Goal: Information Seeking & Learning: Learn about a topic

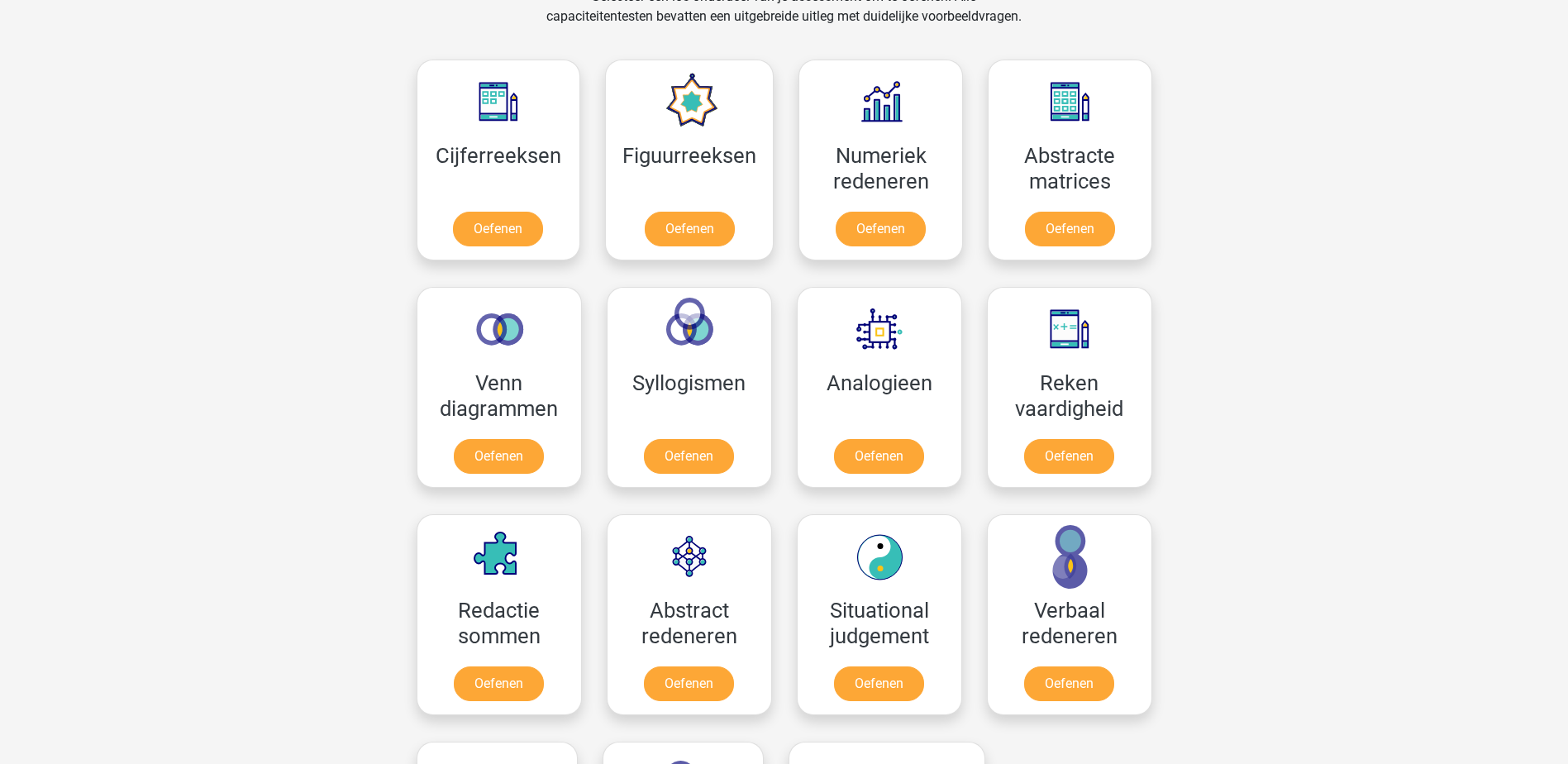
scroll to position [827, 0]
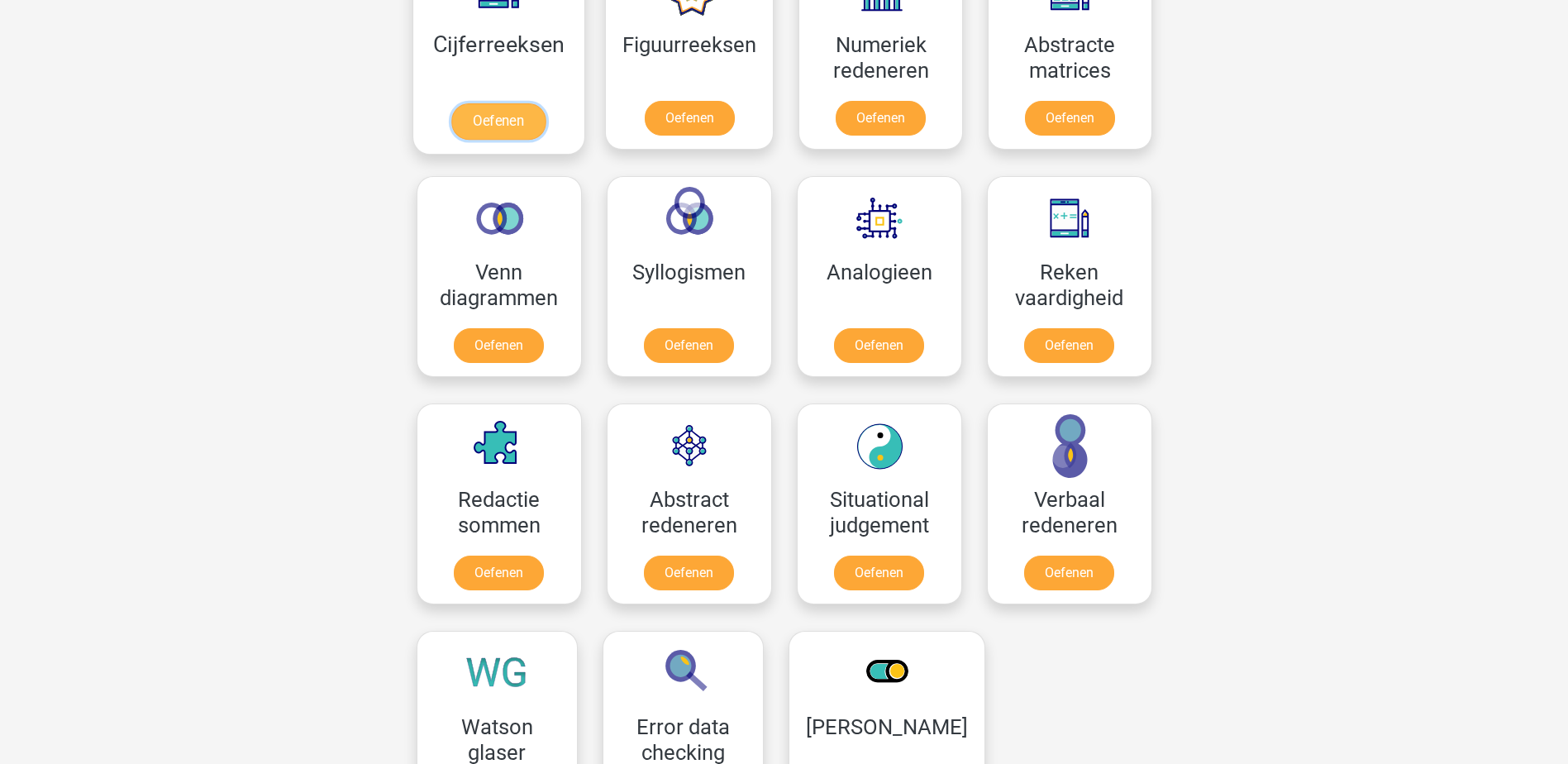
click at [510, 129] on link "Oefenen" at bounding box center [498, 122] width 94 height 36
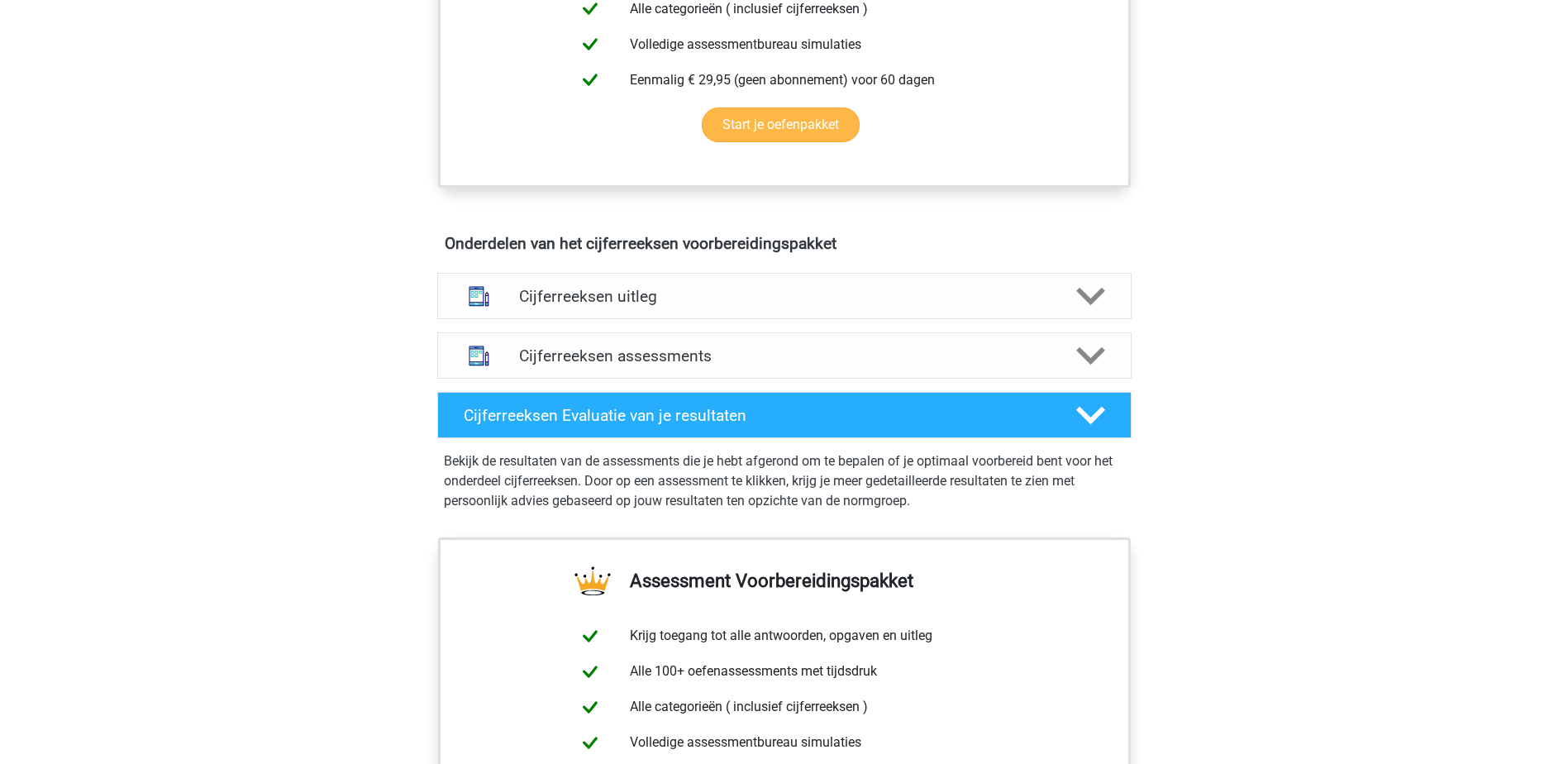
scroll to position [827, 0]
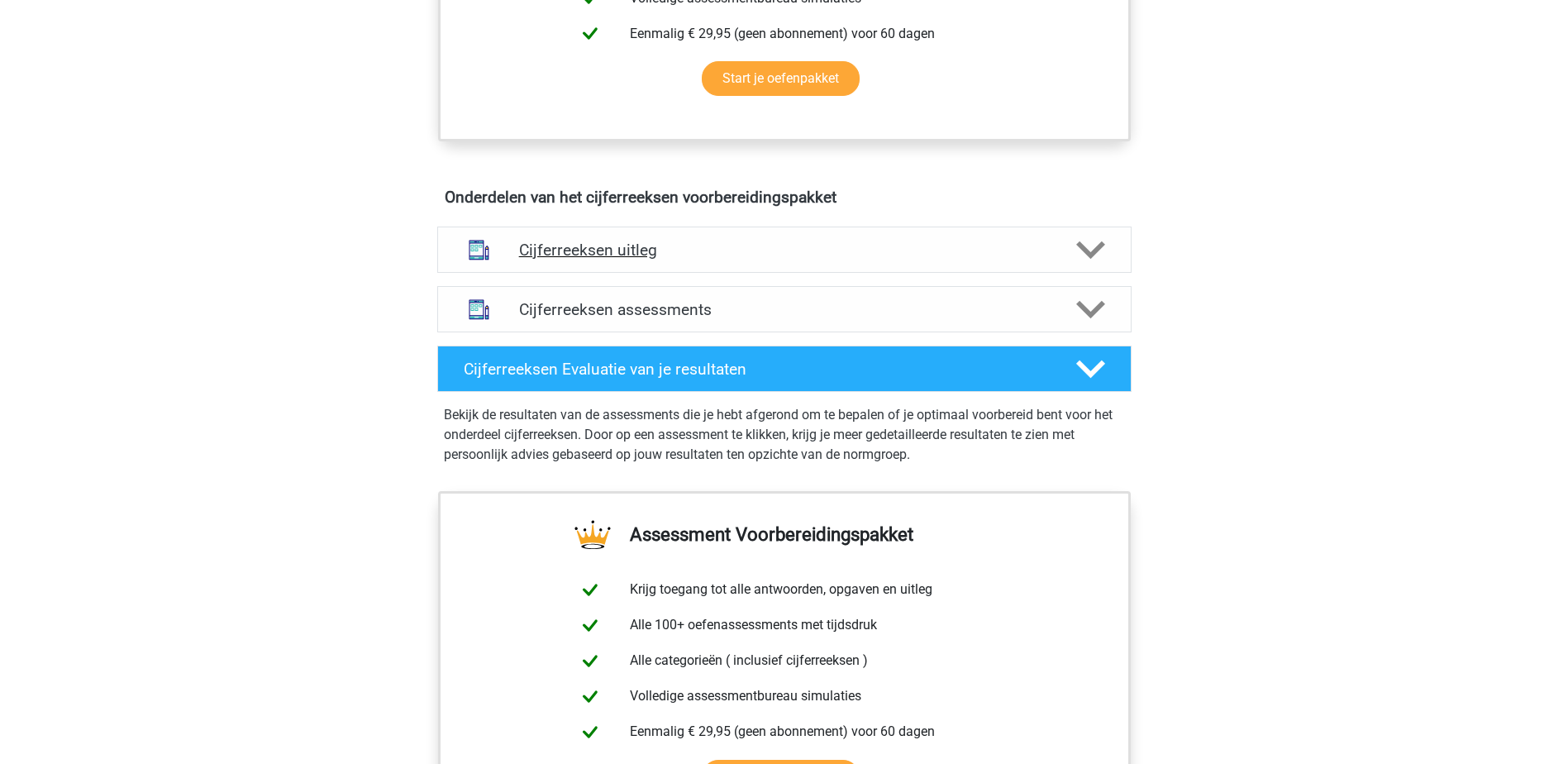
click at [572, 260] on h4 "Cijferreeksen uitleg" at bounding box center [784, 250] width 531 height 19
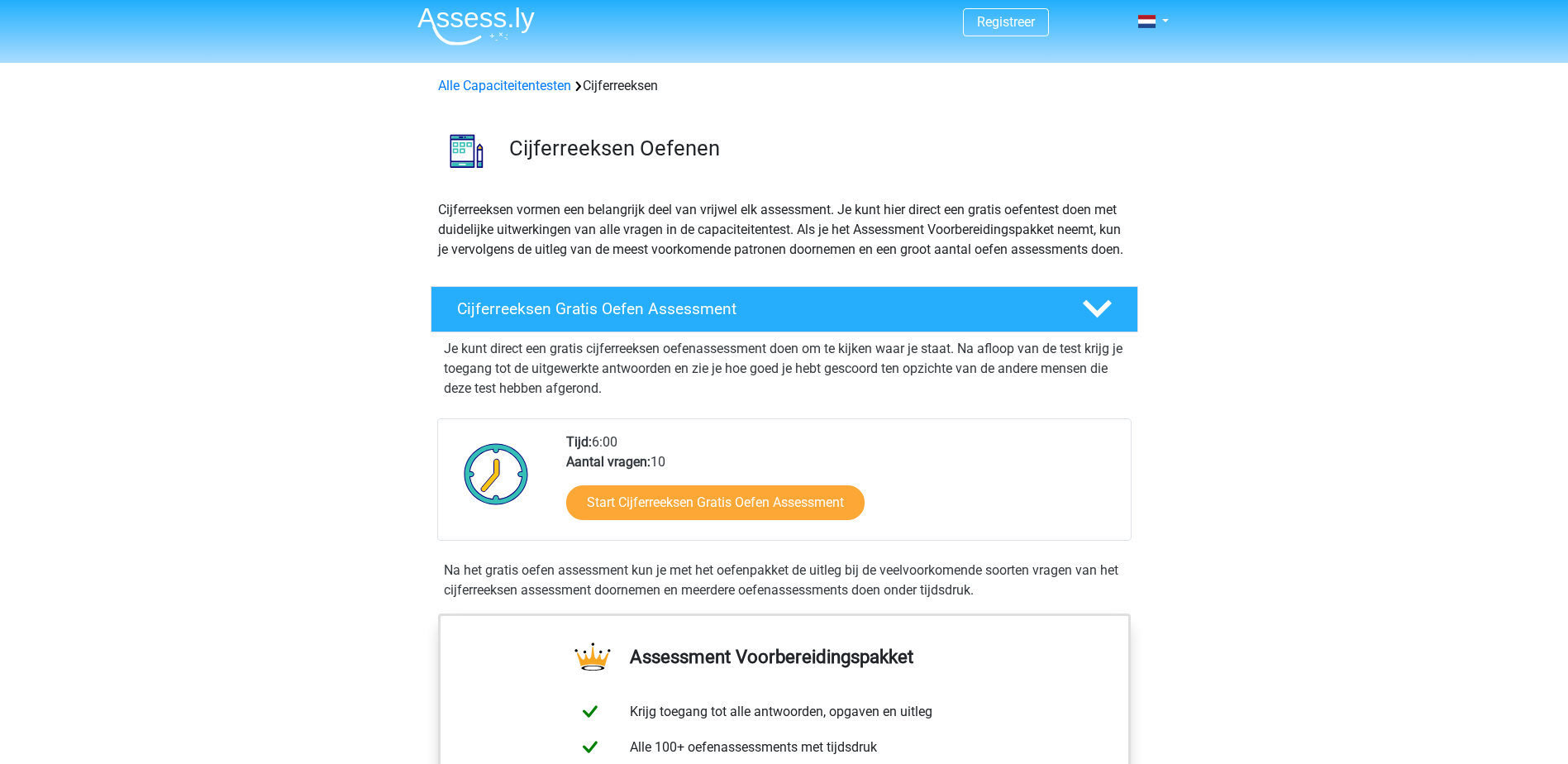
scroll to position [0, 0]
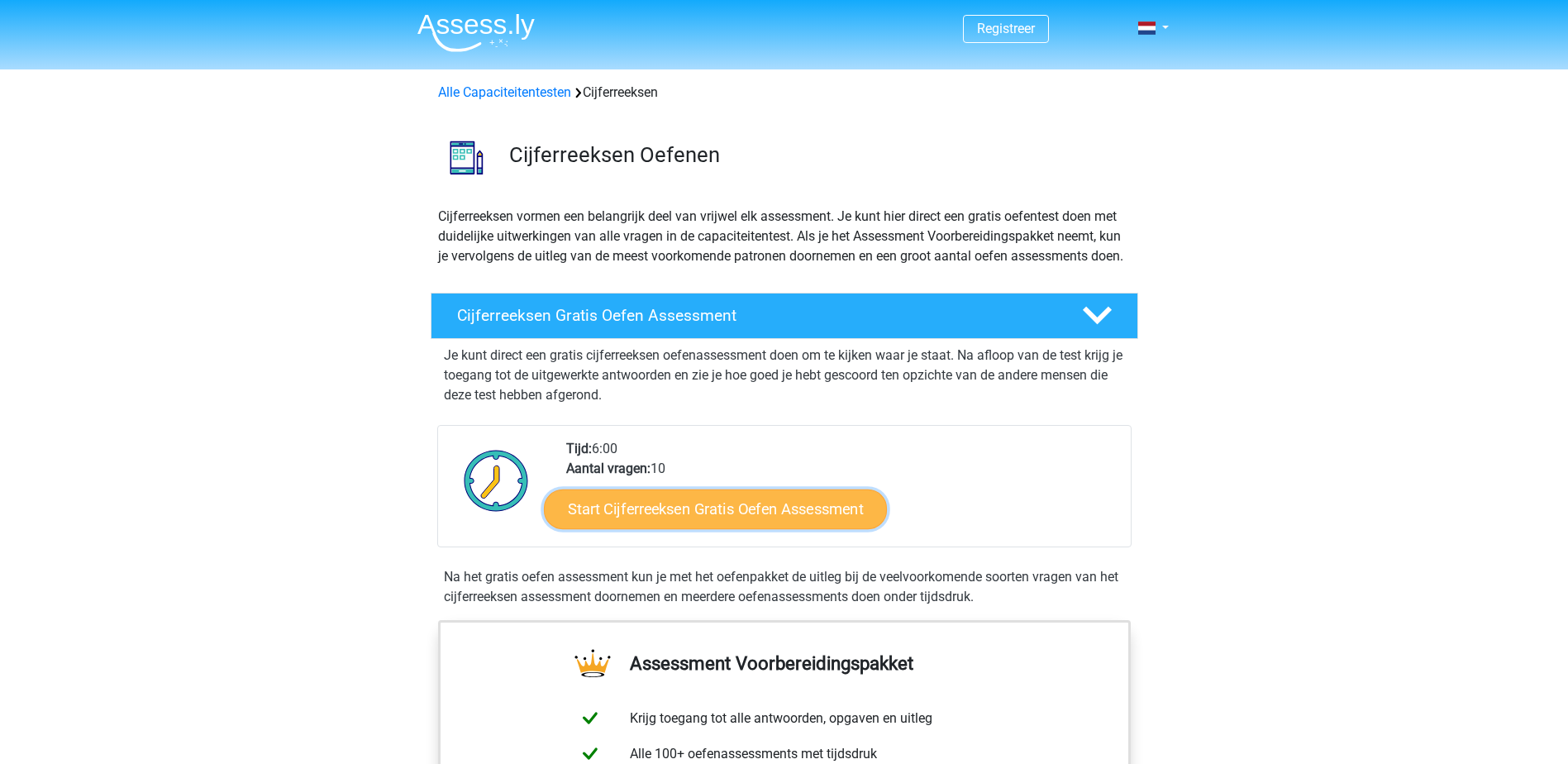
click at [688, 521] on link "Start Cijferreeksen Gratis Oefen Assessment" at bounding box center [715, 509] width 343 height 39
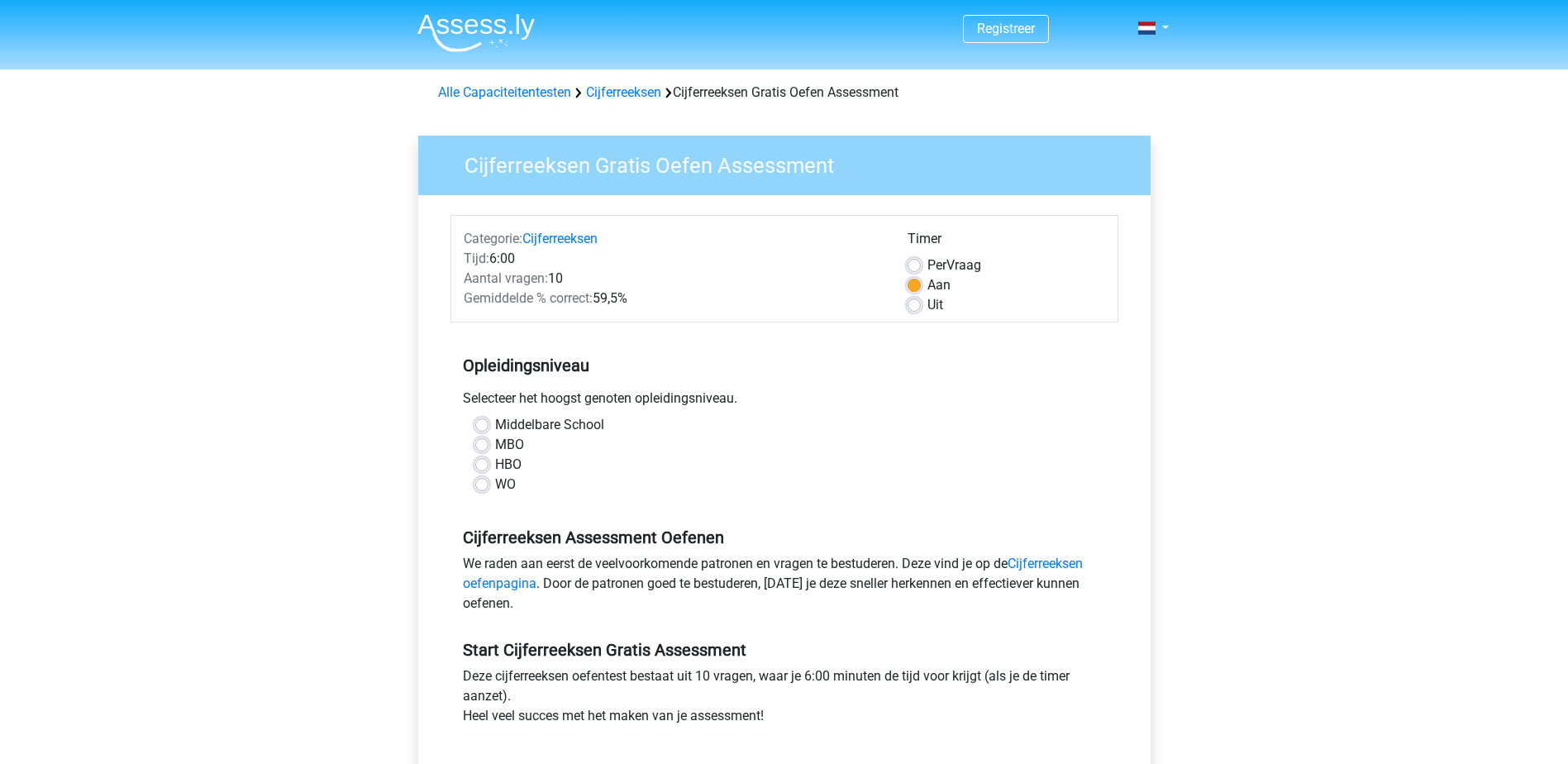
click at [512, 465] on label "HBO" at bounding box center [509, 464] width 26 height 20
click at [489, 465] on input "HBO" at bounding box center [482, 463] width 13 height 17
radio input "true"
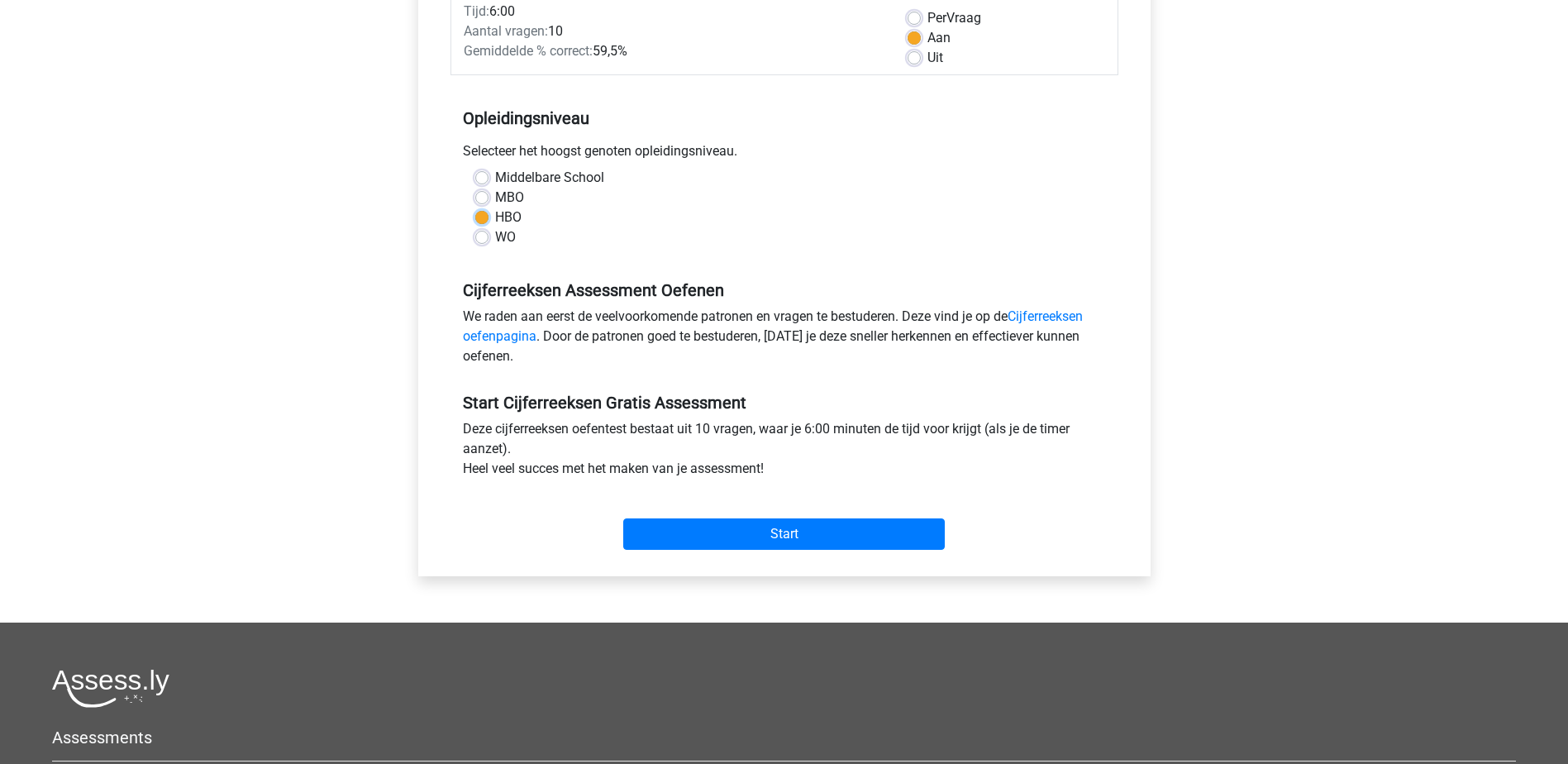
scroll to position [248, 0]
click at [806, 531] on input "Start" at bounding box center [784, 533] width 322 height 32
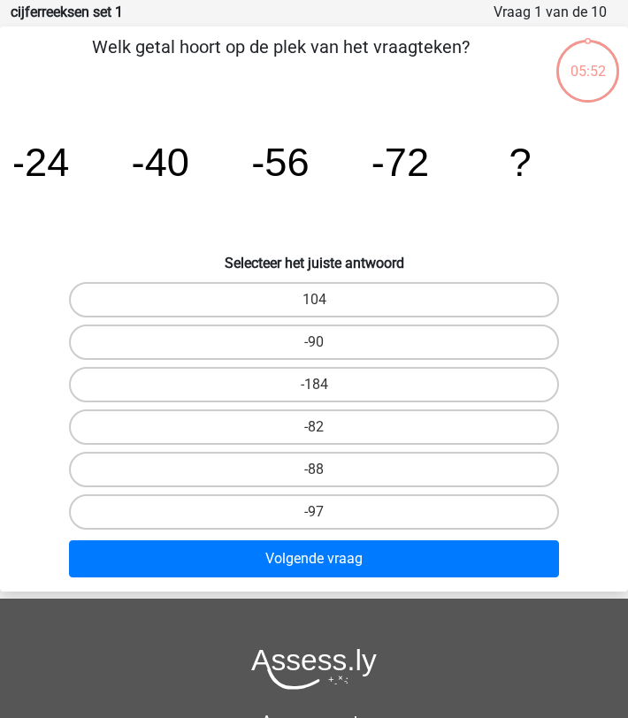
scroll to position [88, 0]
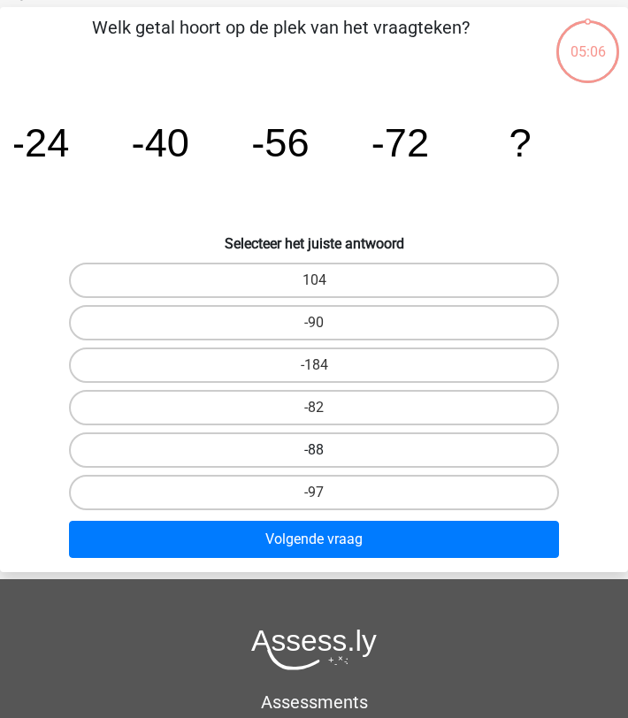
click at [324, 444] on label "-88" at bounding box center [314, 449] width 490 height 35
click at [324, 450] on input "-88" at bounding box center [319, 455] width 11 height 11
radio input "true"
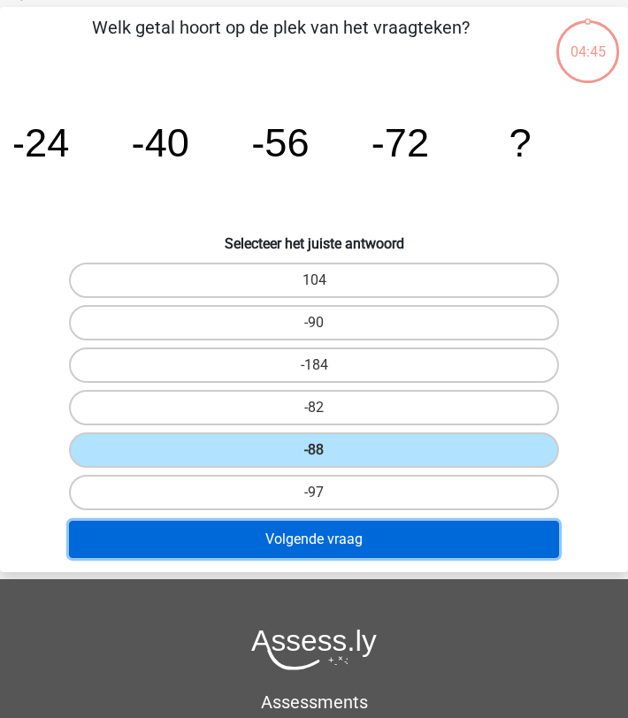
click at [312, 538] on button "Volgende vraag" at bounding box center [314, 539] width 490 height 37
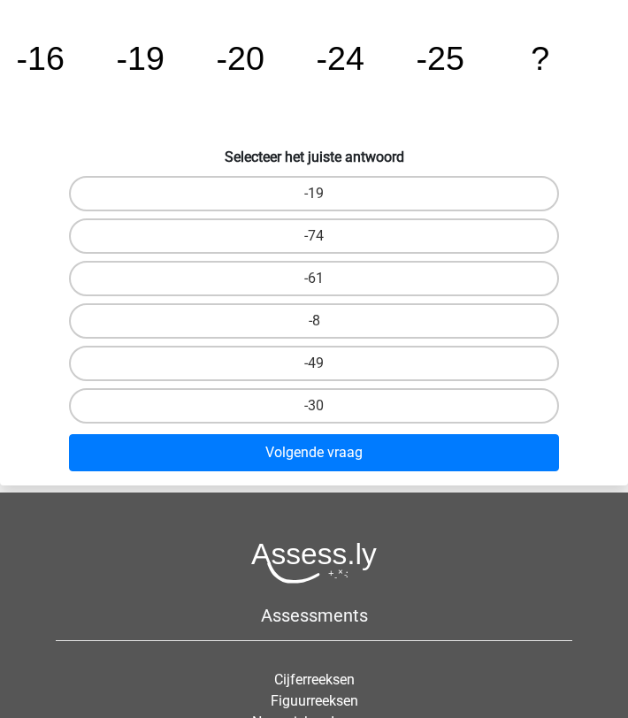
scroll to position [71, 0]
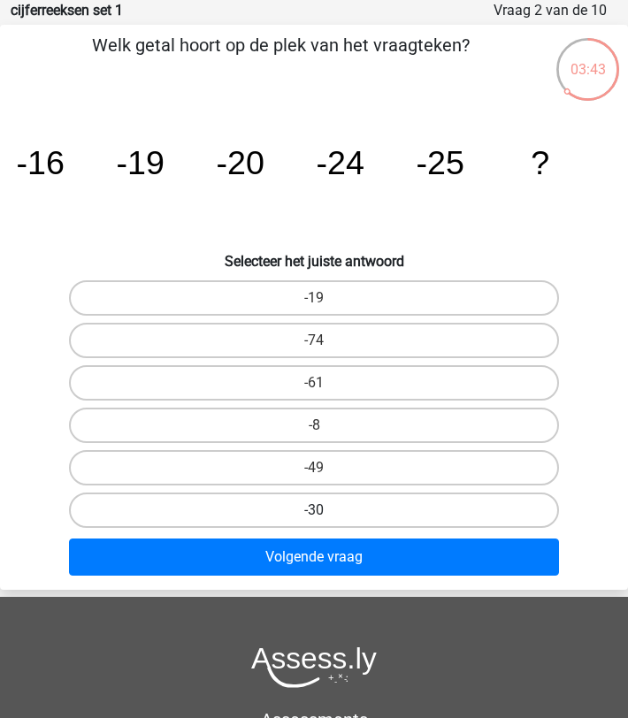
click at [317, 508] on label "-30" at bounding box center [314, 509] width 490 height 35
click at [317, 510] on input "-30" at bounding box center [319, 515] width 11 height 11
radio input "true"
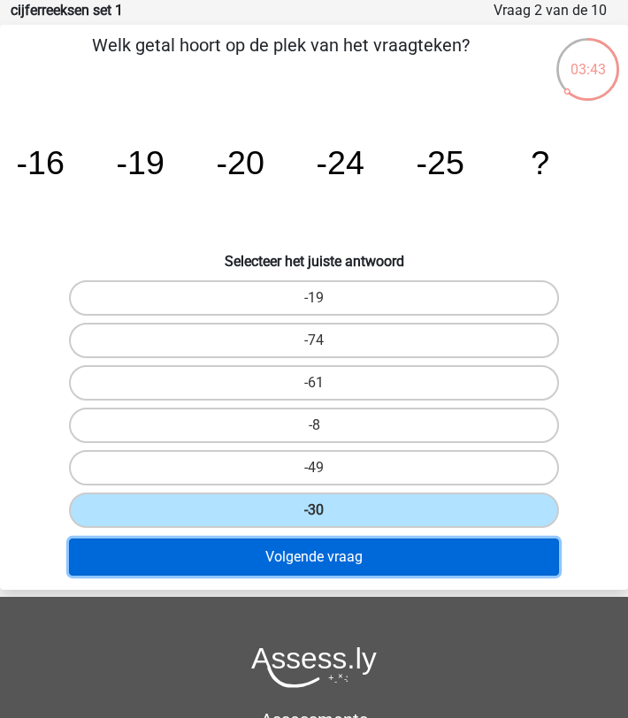
click at [324, 552] on button "Volgende vraag" at bounding box center [314, 556] width 490 height 37
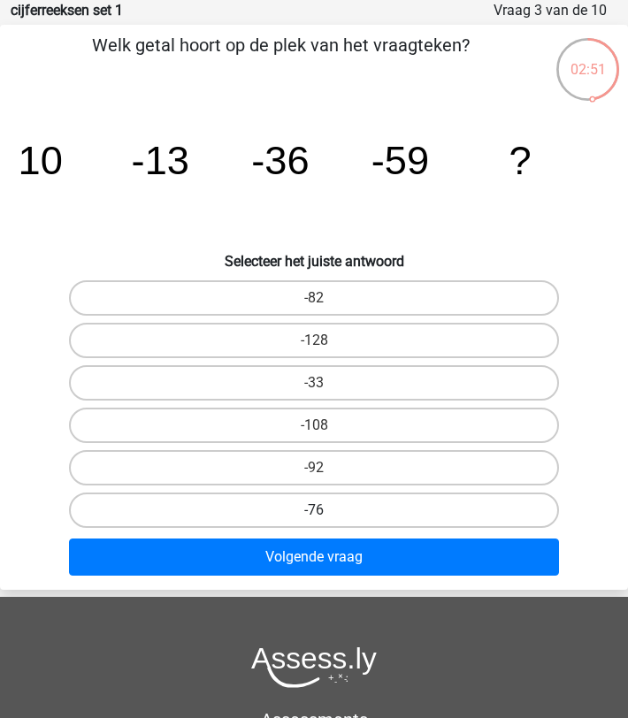
click at [322, 502] on label "-76" at bounding box center [314, 509] width 490 height 35
click at [322, 510] on input "-76" at bounding box center [319, 515] width 11 height 11
radio input "true"
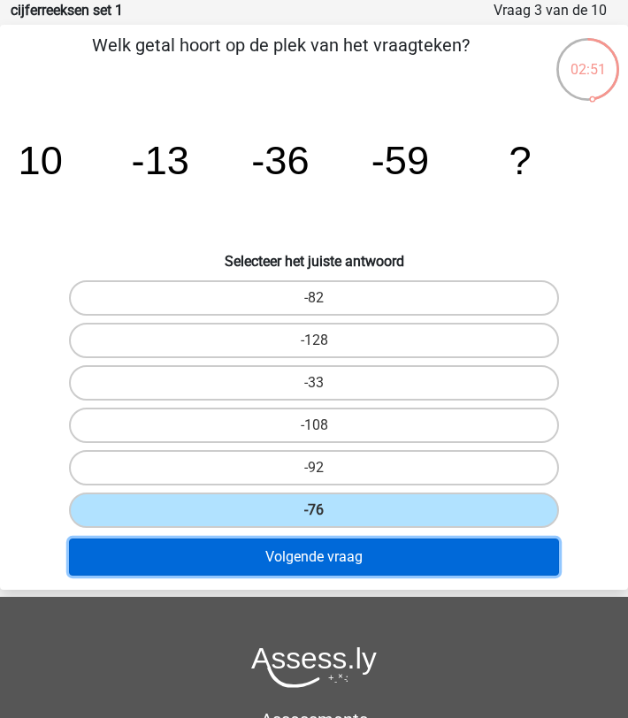
click at [341, 551] on button "Volgende vraag" at bounding box center [314, 556] width 490 height 37
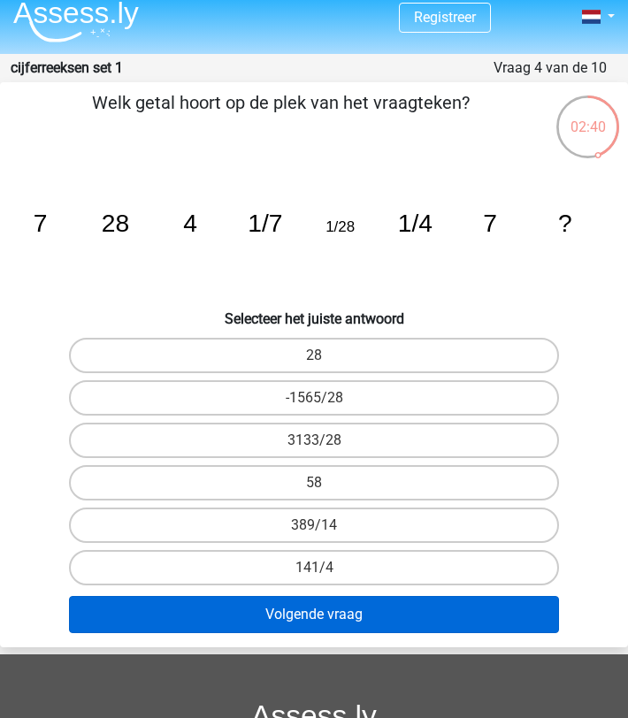
scroll to position [0, 0]
